Goal: Task Accomplishment & Management: Use online tool/utility

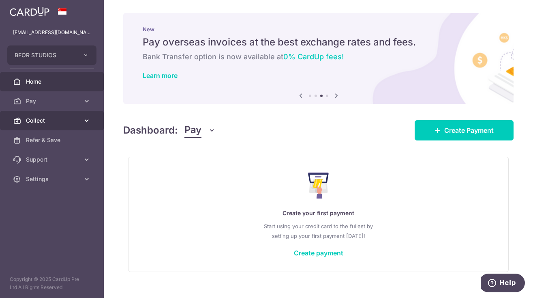
click at [47, 120] on span "Collect" at bounding box center [53, 120] width 54 height 8
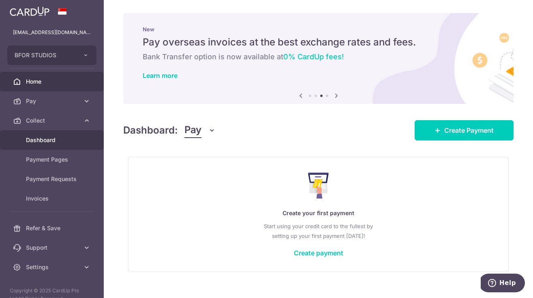
click at [43, 138] on span "Dashboard" at bounding box center [53, 140] width 54 height 8
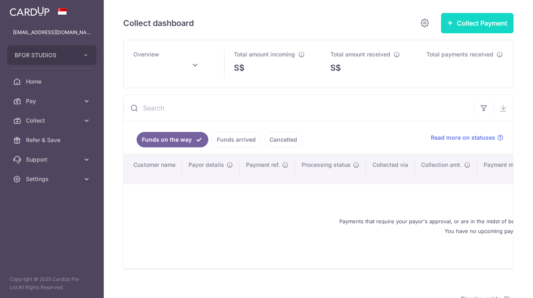
click at [465, 21] on button "Collect Payment" at bounding box center [477, 23] width 73 height 20
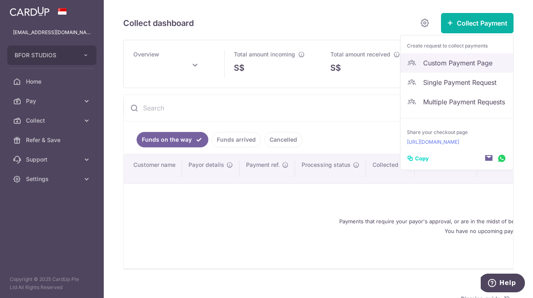
click at [432, 66] on span "Custom Payment Page" at bounding box center [465, 63] width 84 height 10
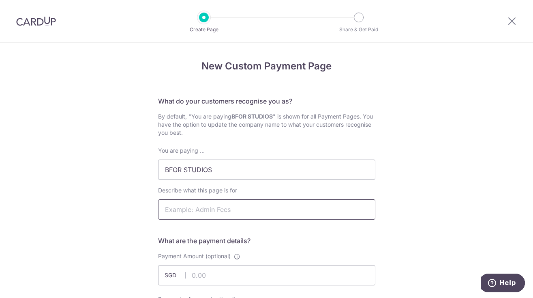
click at [216, 207] on input "Describe what this page is for" at bounding box center [266, 209] width 217 height 20
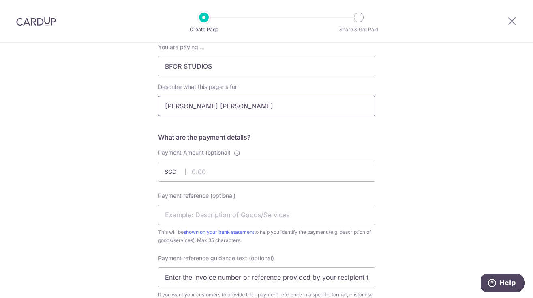
scroll to position [130, 0]
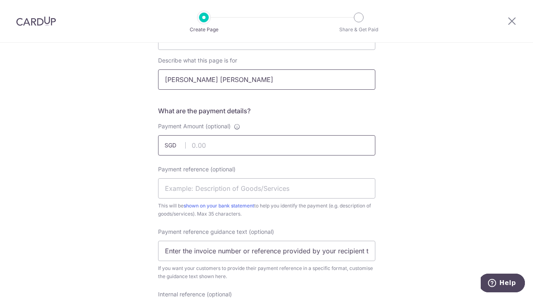
type input "[PERSON_NAME] [PERSON_NAME]"
click at [220, 144] on input "Payment Amount (optional)" at bounding box center [266, 145] width 217 height 20
type input "6805.00"
click at [396, 136] on div "New Custom Payment Page What do your customers recognise you as? By default, "Y…" at bounding box center [266, 250] width 533 height 675
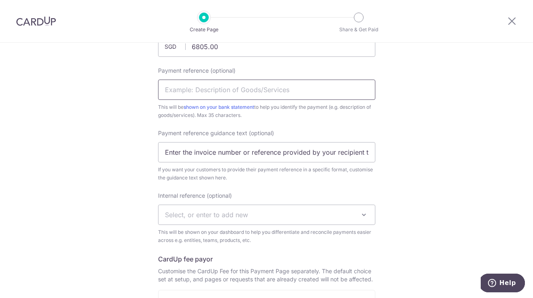
scroll to position [231, 0]
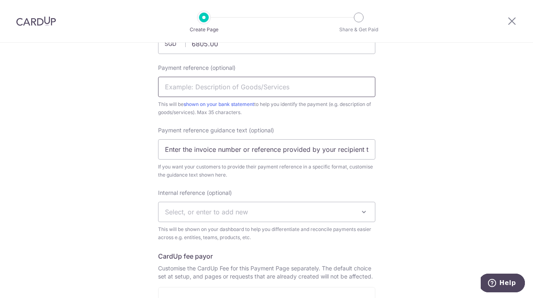
click at [218, 91] on input "Payment reference (optional)" at bounding box center [266, 87] width 217 height 20
paste input "2024092032"
type input "2024092032"
click at [242, 151] on input "Enter the invoice number or reference provided by your recipient to help them i…" at bounding box center [266, 149] width 217 height 20
paste input "2024092032"
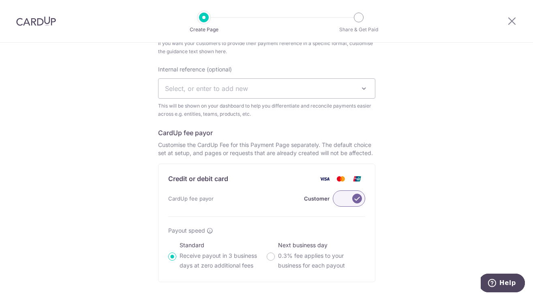
scroll to position [420, 0]
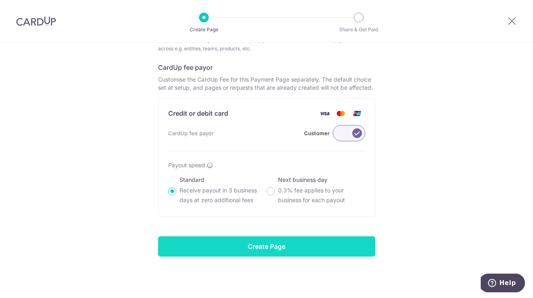
type input "2024092032"
click at [277, 249] on input "Create Page" at bounding box center [266, 246] width 217 height 20
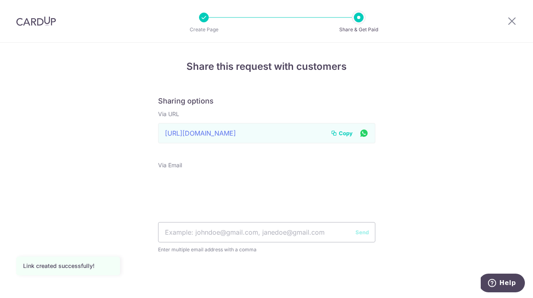
click at [344, 135] on span "Copy" at bounding box center [346, 133] width 14 height 8
